Goal: Contribute content: Add original content to the website for others to see

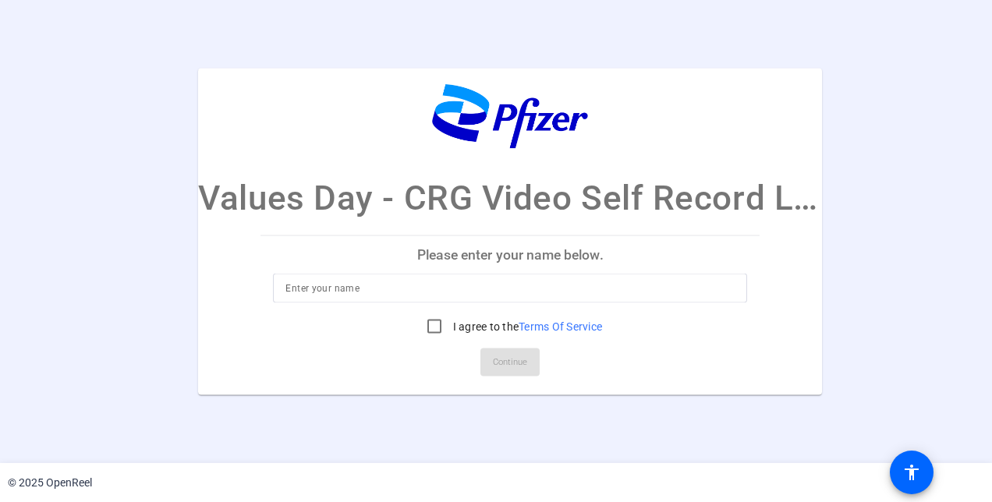
click at [447, 293] on input at bounding box center [509, 287] width 449 height 19
type input "[PERSON_NAME]"
click at [431, 318] on input "I agree to the Terms Of Service" at bounding box center [434, 325] width 31 height 31
checkbox input "true"
click at [505, 366] on span "Continue" at bounding box center [510, 361] width 34 height 23
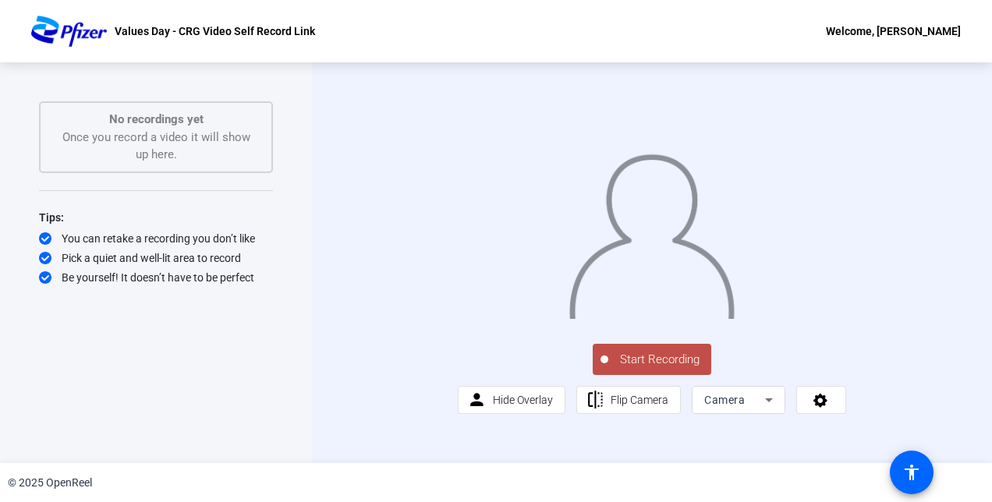
scroll to position [19, 0]
click at [519, 419] on span at bounding box center [511, 399] width 106 height 37
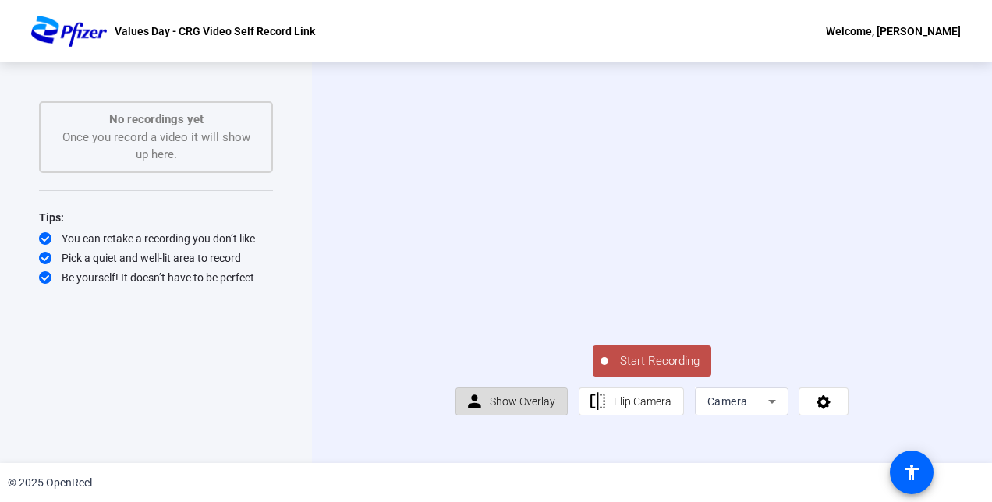
click at [532, 408] on span "Show Overlay" at bounding box center [522, 401] width 65 height 12
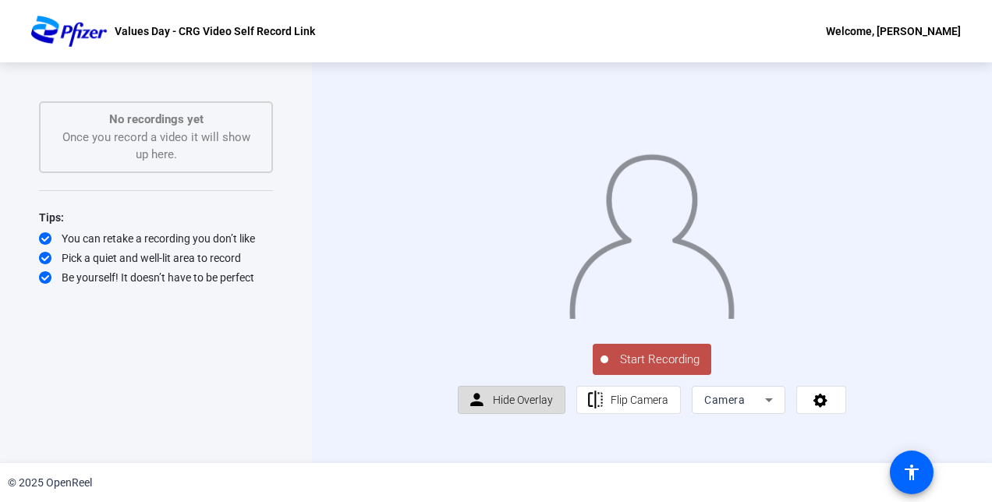
click at [532, 406] on span "Hide Overlay" at bounding box center [523, 400] width 60 height 12
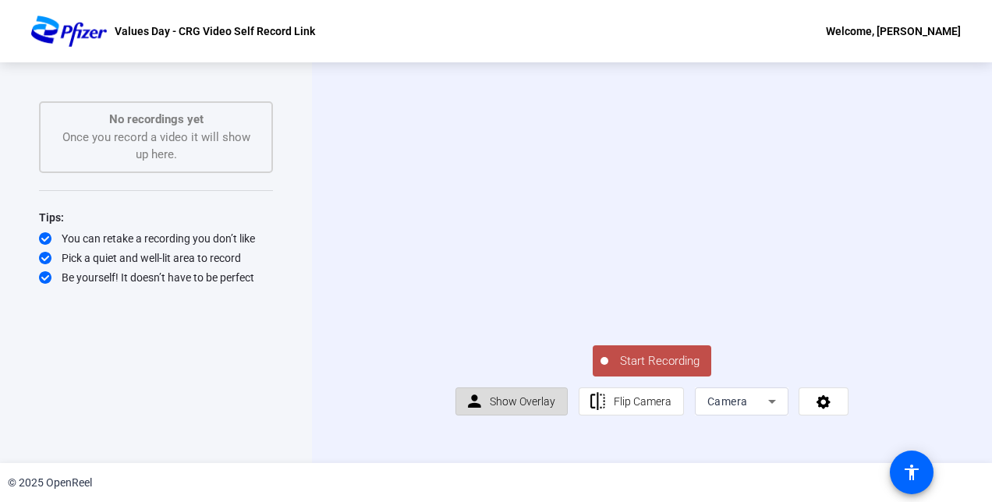
click at [536, 408] on span "Show Overlay" at bounding box center [522, 401] width 65 height 12
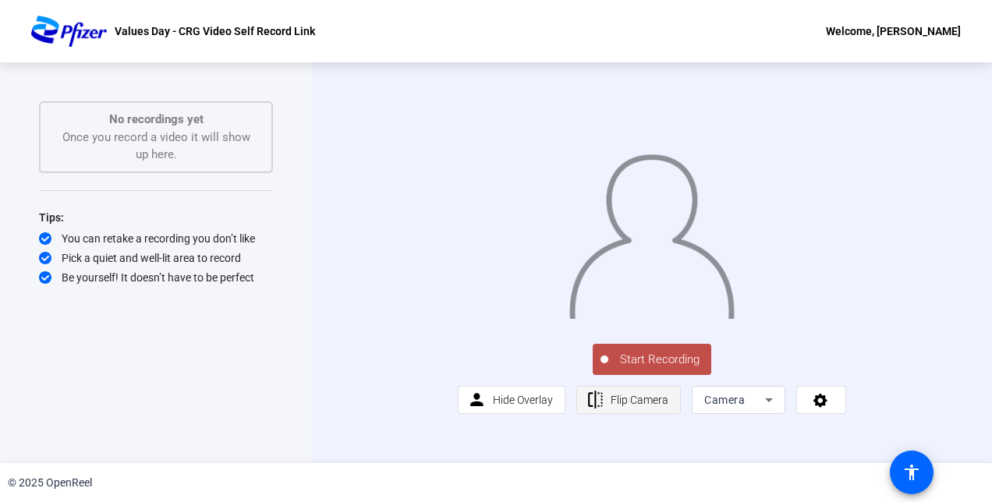
click at [623, 406] on span "Flip Camera" at bounding box center [639, 400] width 58 height 12
click at [759, 409] on icon at bounding box center [768, 400] width 19 height 19
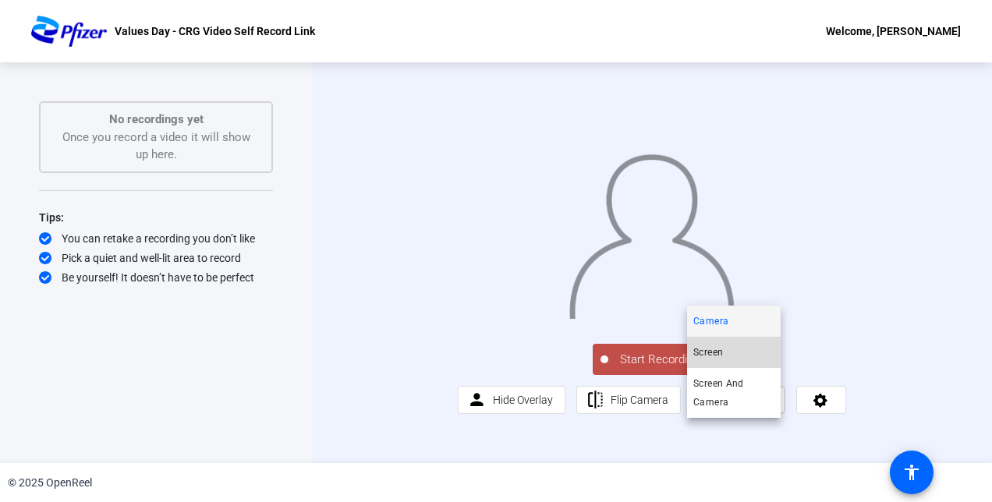
click at [716, 357] on span "Screen" at bounding box center [708, 352] width 30 height 19
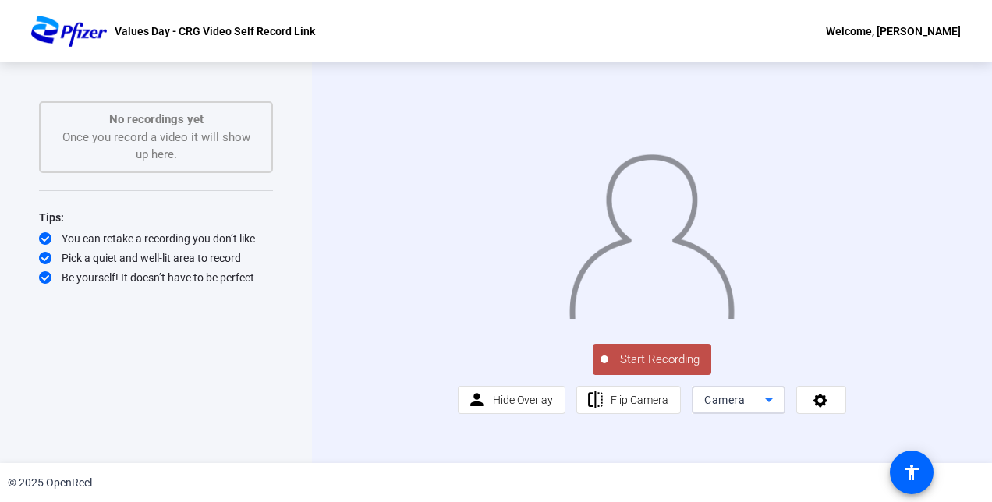
scroll to position [0, 0]
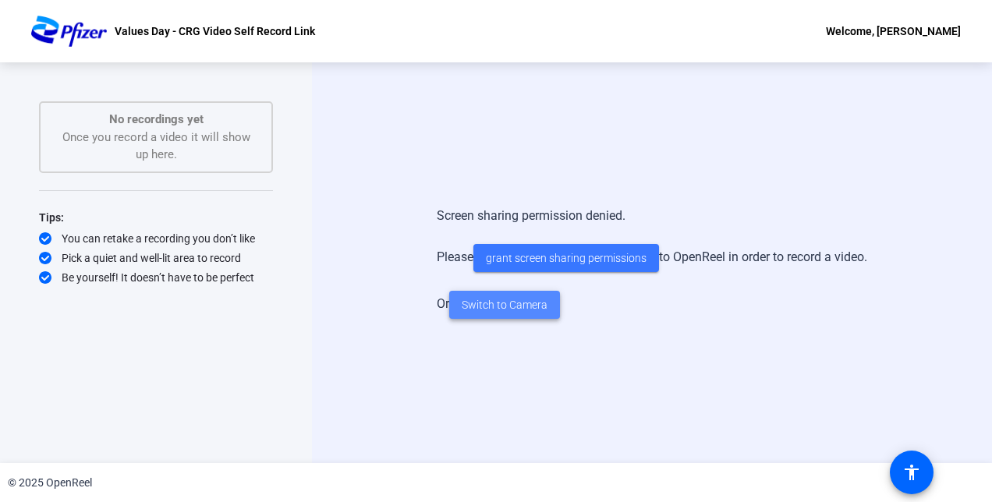
click at [507, 308] on span "Switch to Camera" at bounding box center [504, 305] width 86 height 16
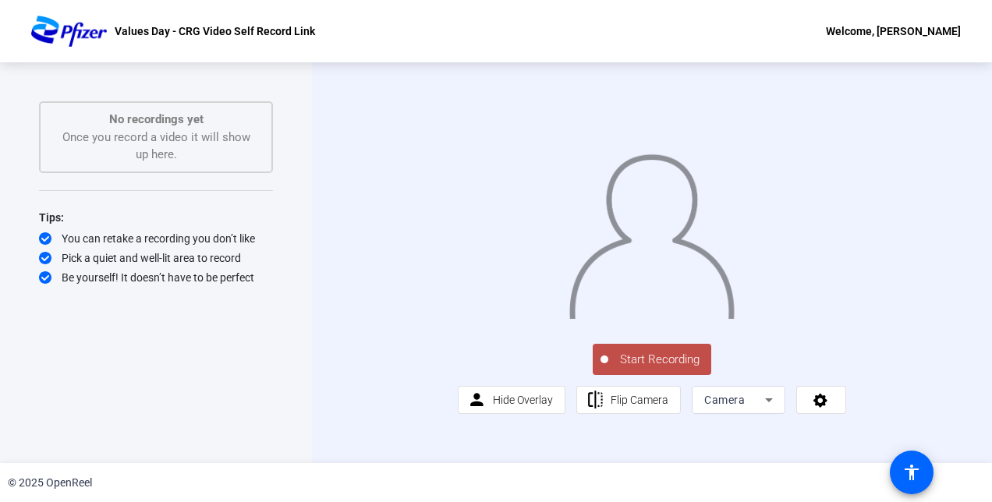
scroll to position [12, 0]
click at [677, 369] on span "Start Recording" at bounding box center [659, 360] width 103 height 18
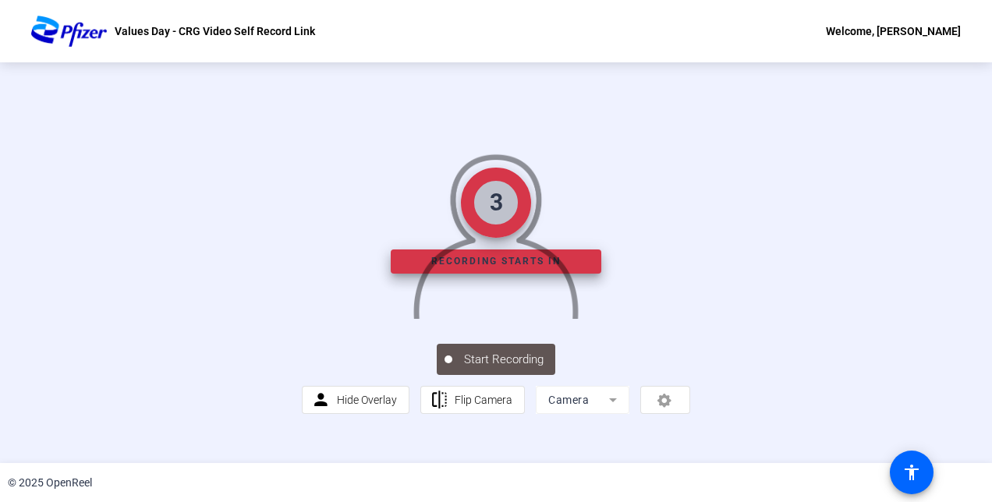
scroll to position [0, 0]
click at [579, 319] on img at bounding box center [496, 231] width 168 height 175
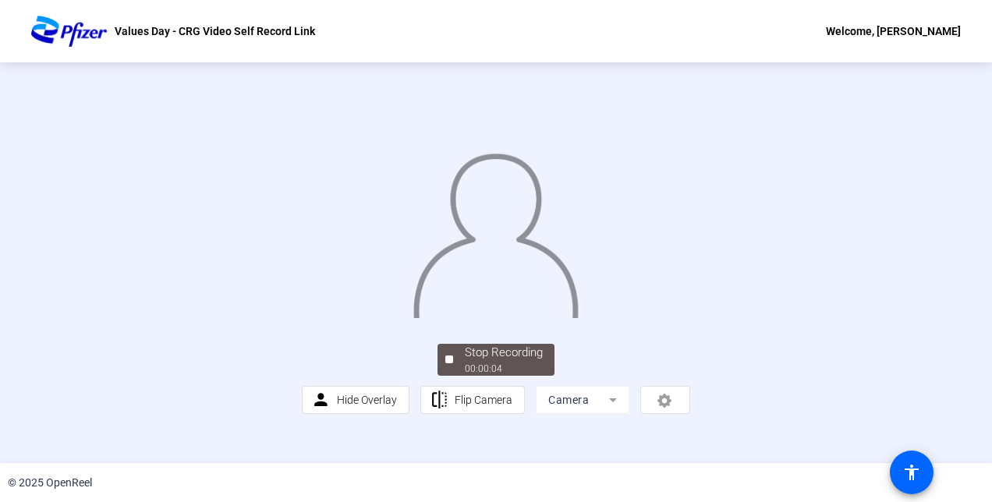
scroll to position [94, 0]
click at [468, 376] on div "00:00:06" at bounding box center [504, 369] width 78 height 14
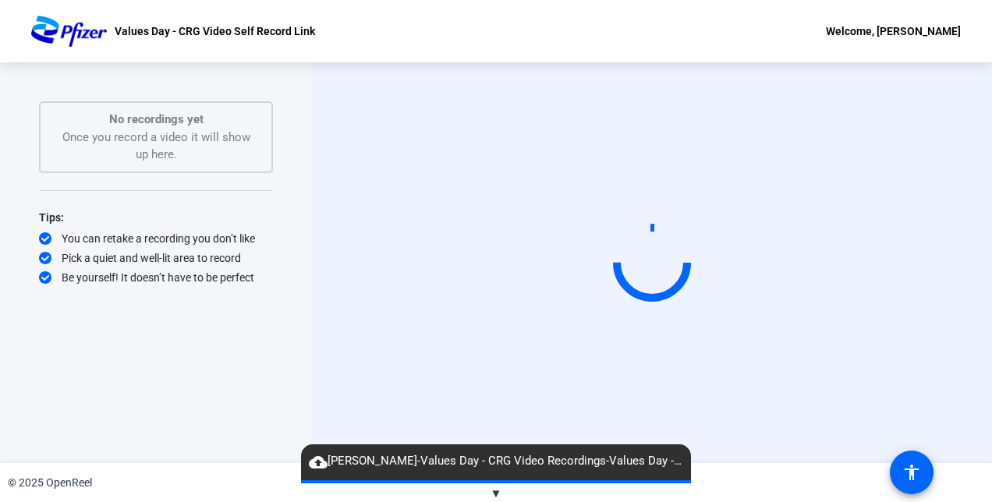
click at [677, 468] on span "cloud_upload [PERSON_NAME]-Values Day - CRG Video Recordings-Values Day - CRG V…" at bounding box center [496, 461] width 390 height 19
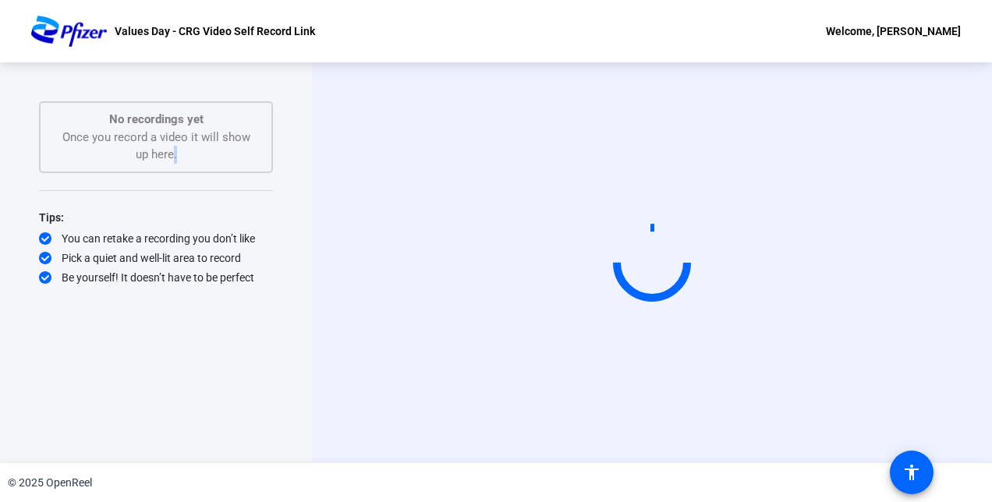
click at [173, 173] on div "Start Recording No recordings yet Once you record a video it will show up here.…" at bounding box center [156, 246] width 234 height 290
click at [178, 173] on div "Start Recording No recordings yet Once you record a video it will show up here.…" at bounding box center [156, 246] width 234 height 290
click at [535, 224] on video at bounding box center [652, 263] width 234 height 132
click at [578, 197] on video at bounding box center [652, 263] width 234 height 132
click at [639, 197] on video at bounding box center [652, 263] width 234 height 132
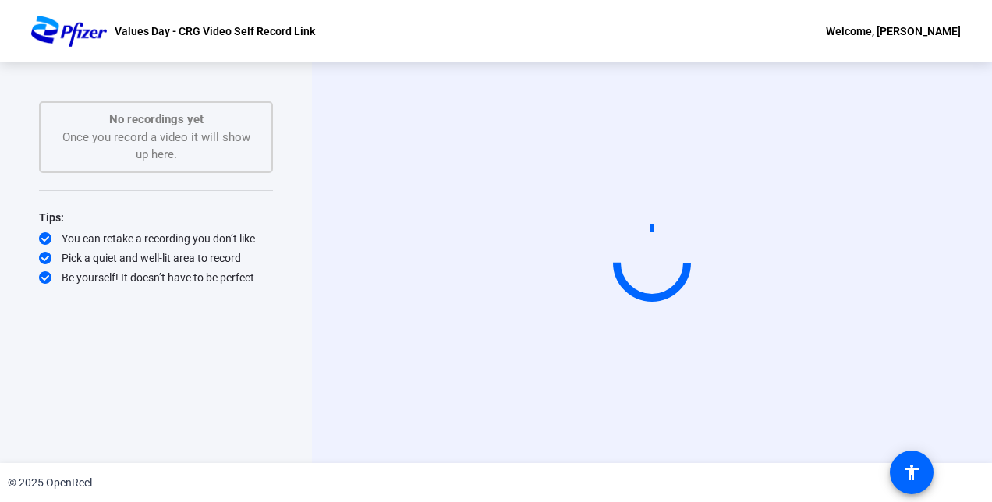
drag, startPoint x: 649, startPoint y: 129, endPoint x: 597, endPoint y: 256, distance: 136.4
click at [599, 256] on video at bounding box center [652, 263] width 234 height 132
click at [597, 256] on video at bounding box center [652, 263] width 234 height 132
click at [633, 288] on circle at bounding box center [652, 263] width 94 height 94
click at [631, 280] on div at bounding box center [651, 262] width 109 height 109
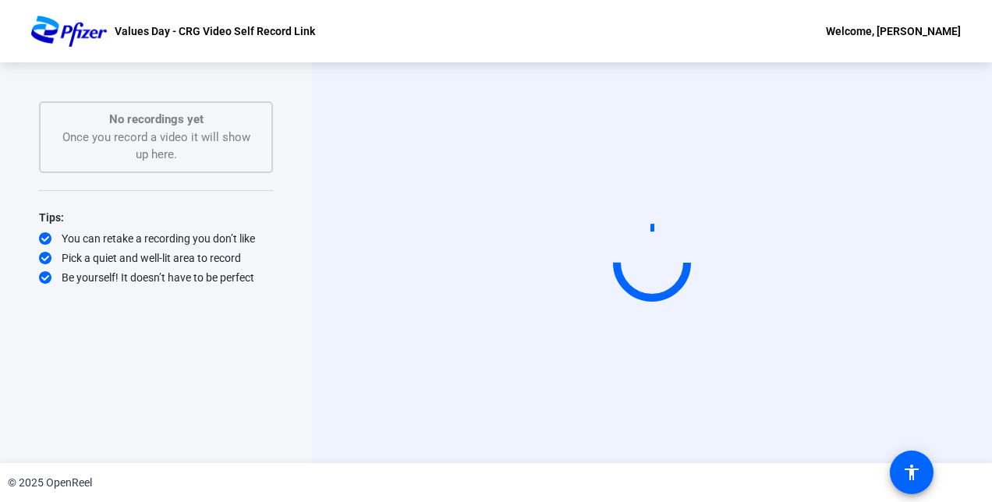
click at [619, 197] on video at bounding box center [652, 263] width 234 height 132
click at [702, 212] on video at bounding box center [652, 263] width 234 height 132
click at [535, 197] on video at bounding box center [652, 263] width 234 height 132
click at [186, 22] on p "Values Day - CRG Video Self Record Link" at bounding box center [215, 31] width 200 height 19
click at [108, 14] on div "Values Day - CRG Video Self Record Link Welcome, [PERSON_NAME]" at bounding box center [496, 31] width 992 height 62
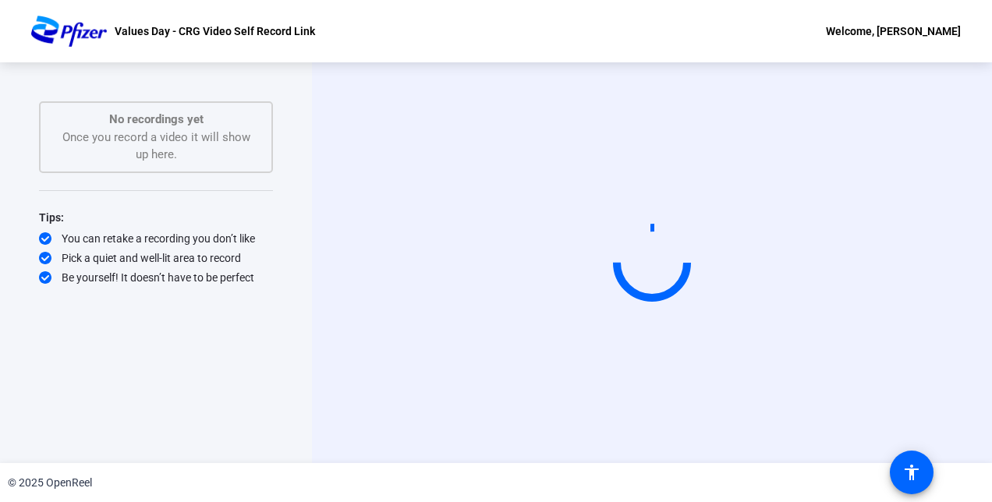
drag, startPoint x: 585, startPoint y: 336, endPoint x: 603, endPoint y: 351, distance: 23.3
click at [602, 329] on video at bounding box center [652, 263] width 234 height 132
click at [603, 329] on video at bounding box center [652, 263] width 234 height 132
click at [604, 329] on video at bounding box center [652, 263] width 234 height 132
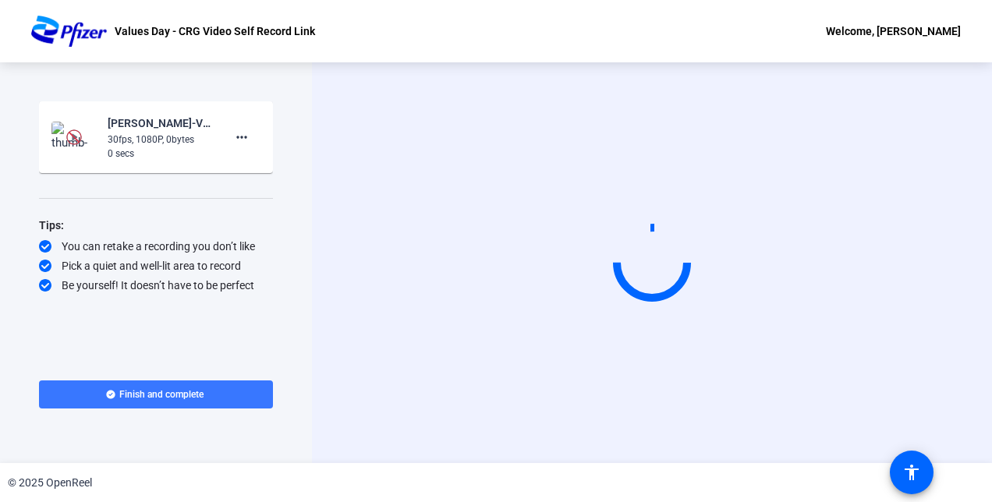
click at [261, 145] on mat-card-content "[PERSON_NAME]-Values Day - CRG Video Recordings-Values Day - CRG Video Self Rec…" at bounding box center [156, 137] width 234 height 72
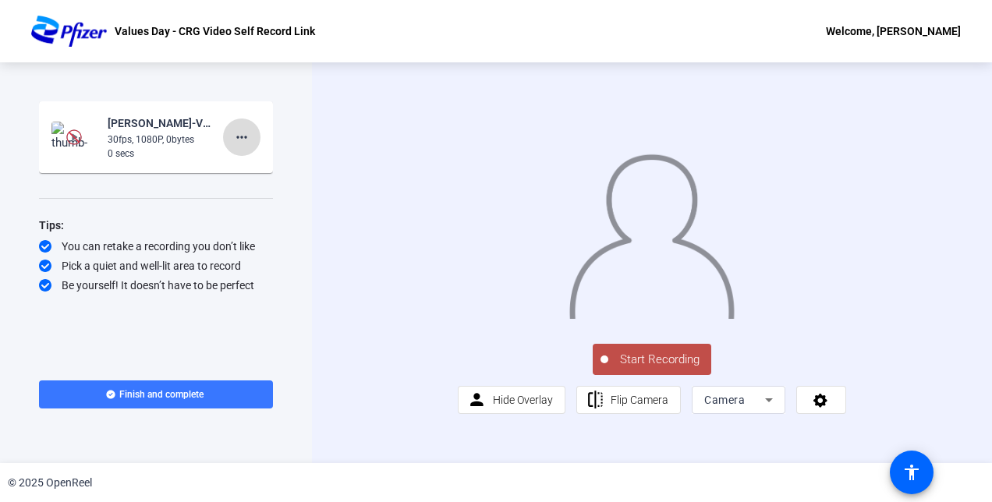
click at [245, 139] on mat-icon "more_horiz" at bounding box center [241, 137] width 19 height 19
click at [274, 168] on span "Delete clip" at bounding box center [266, 170] width 62 height 19
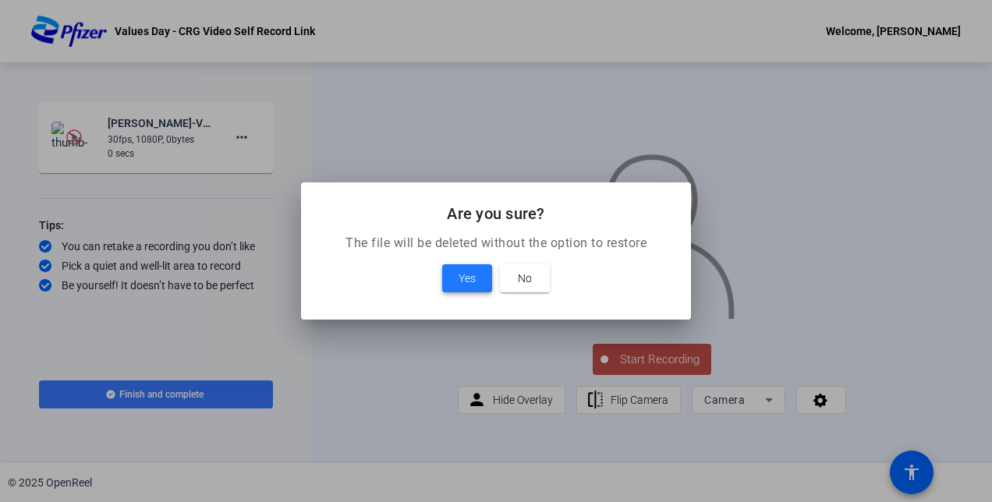
click at [467, 288] on span at bounding box center [467, 278] width 50 height 37
